Goal: Register for event/course

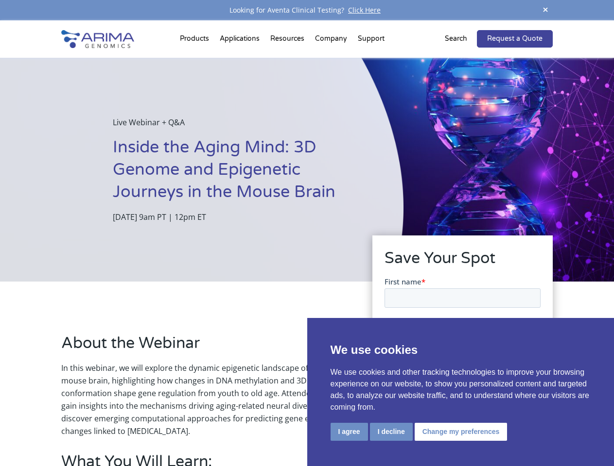
click at [307, 233] on div "Live Webinar + Q&A Inside the Aging Mind: 3D Genome and Epigenetic Journeys in …" at bounding box center [201, 170] width 403 height 224
click at [349, 432] on button "I agree" at bounding box center [348, 432] width 37 height 18
click at [390, 431] on form "First name * Last name * Work Email * Organization Register Now" at bounding box center [462, 374] width 156 height 196
click at [459, 431] on form "First name * Last name * Work Email * Organization Register Now" at bounding box center [462, 374] width 156 height 196
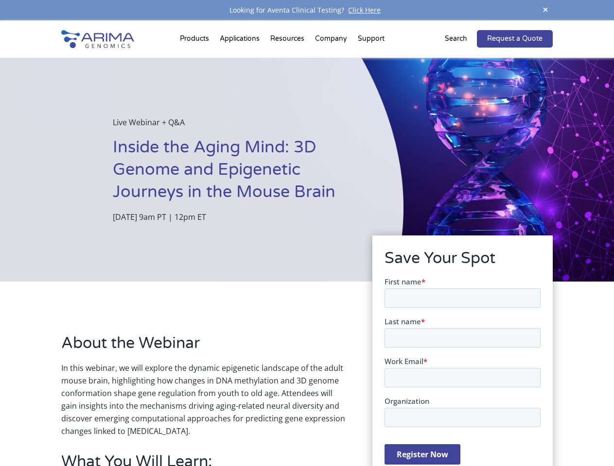
click at [545, 10] on span at bounding box center [545, 10] width 15 height 13
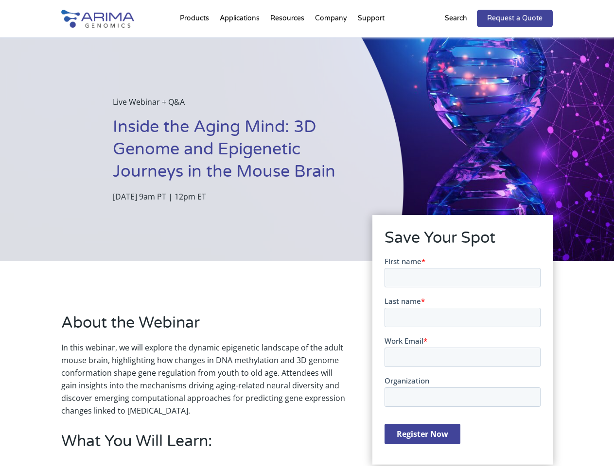
click at [307, 243] on div "Live Webinar + Q&A Inside the Aging Mind: 3D Genome and Epigenetic Journeys in …" at bounding box center [201, 149] width 403 height 224
click at [196, 41] on div "Live Webinar + Q&A Inside the Aging Mind: 3D Genome and Epigenetic Journeys in …" at bounding box center [201, 149] width 403 height 224
click at [288, 41] on div "Live Webinar + Q&A Inside the Aging Mind: 3D Genome and Epigenetic Journeys in …" at bounding box center [201, 149] width 403 height 224
click at [331, 41] on div "Live Webinar + Q&A Inside the Aging Mind: 3D Genome and Epigenetic Journeys in …" at bounding box center [201, 149] width 403 height 224
click at [371, 41] on div "Live Webinar + Q&A Inside the Aging Mind: 3D Genome and Epigenetic Journeys in …" at bounding box center [201, 149] width 403 height 224
